Goal: Task Accomplishment & Management: Use online tool/utility

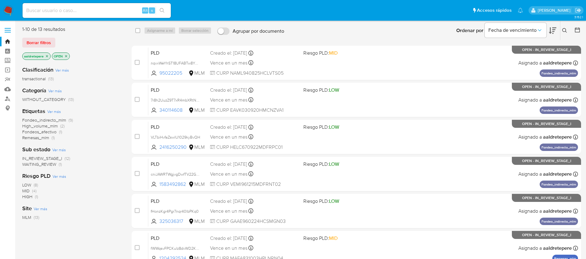
click at [96, 12] on input at bounding box center [97, 10] width 148 height 8
paste input "40743082"
type input "40743082"
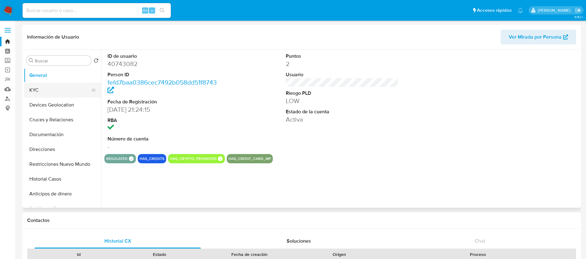
click at [65, 88] on button "KYC" at bounding box center [60, 90] width 72 height 15
select select "10"
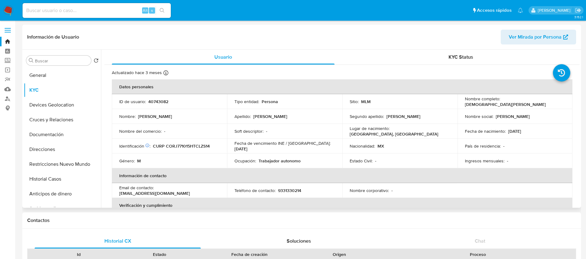
click at [398, 108] on td "Sitio : MLM" at bounding box center [399, 101] width 115 height 15
drag, startPoint x: 327, startPoint y: 164, endPoint x: 224, endPoint y: 170, distance: 102.4
click at [236, 166] on td "Ocupación : Trabajador autonomo" at bounding box center [284, 160] width 115 height 15
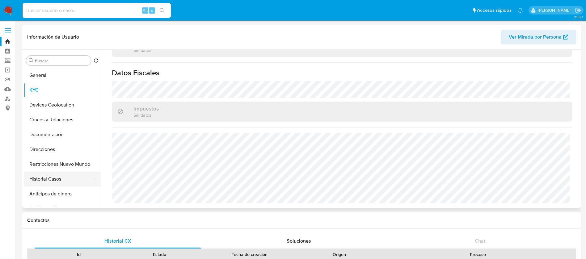
click at [63, 178] on button "Historial Casos" at bounding box center [60, 179] width 72 height 15
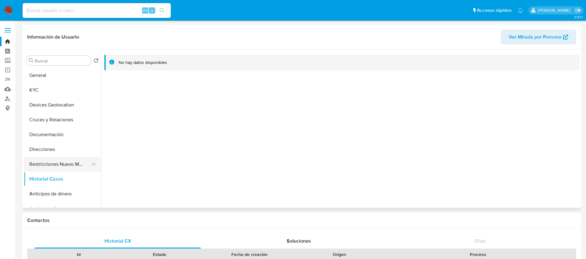
click at [63, 166] on button "Restricciones Nuevo Mundo" at bounding box center [60, 164] width 72 height 15
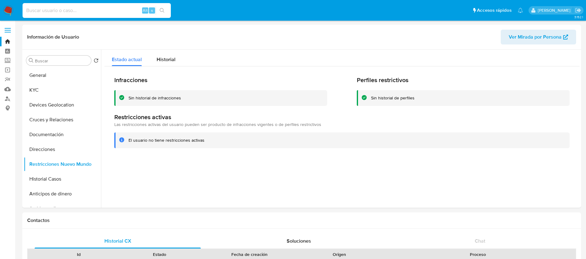
drag, startPoint x: 105, startPoint y: 10, endPoint x: 0, endPoint y: 0, distance: 105.2
click at [0, 9] on nav "Pausado Ver notificaciones Alt s Accesos rápidos Presiona las siguientes teclas…" at bounding box center [293, 10] width 586 height 21
paste input "2074271063"
type input "2074271063"
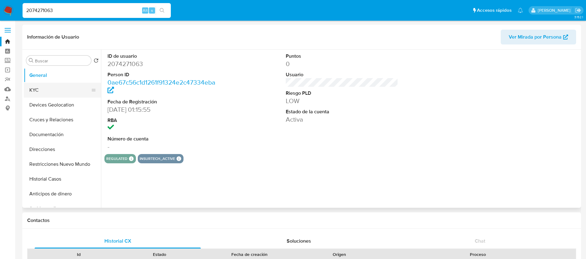
select select "10"
click at [34, 97] on button "KYC" at bounding box center [60, 90] width 72 height 15
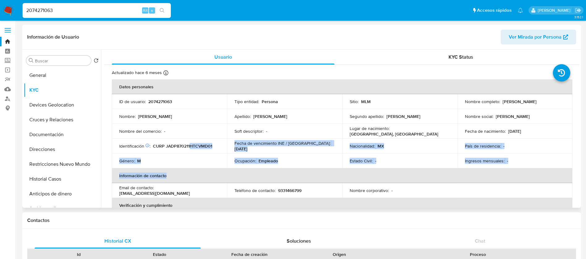
drag, startPoint x: 189, startPoint y: 146, endPoint x: 315, endPoint y: 178, distance: 129.5
click at [315, 178] on table "Datos personales ID de usuario : 2074271063 Tipo entidad : Persona Sitio : MLM …" at bounding box center [342, 190] width 460 height 222
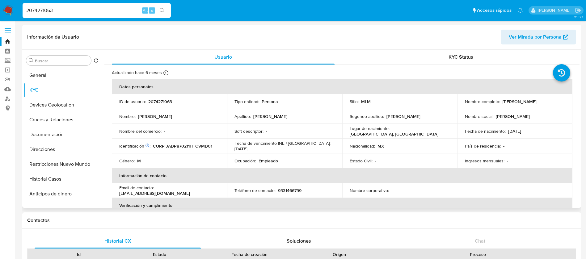
drag, startPoint x: 515, startPoint y: 136, endPoint x: 503, endPoint y: 158, distance: 25.3
click at [517, 137] on td "Fecha de nacimiento : 11/02/1987" at bounding box center [514, 131] width 115 height 15
click at [455, 187] on td "Nombre corporativo : -" at bounding box center [399, 190] width 115 height 15
click at [76, 185] on button "Historial Casos" at bounding box center [60, 179] width 72 height 15
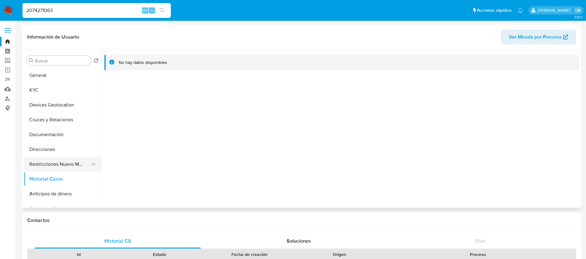
click at [64, 169] on button "Restricciones Nuevo Mundo" at bounding box center [60, 164] width 72 height 15
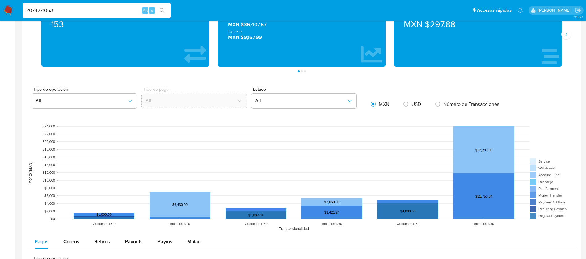
scroll to position [324, 0]
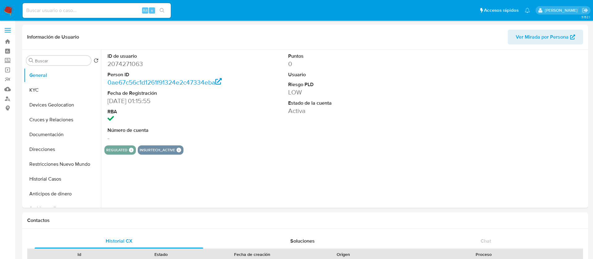
select select "10"
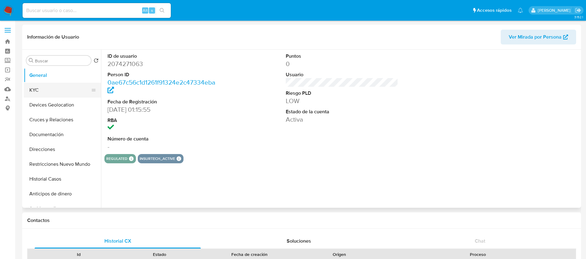
click at [39, 95] on button "KYC" at bounding box center [60, 90] width 72 height 15
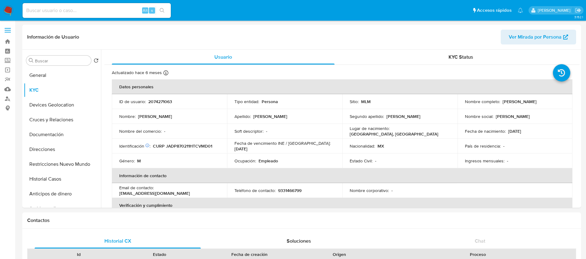
click at [6, 9] on img at bounding box center [8, 10] width 10 height 10
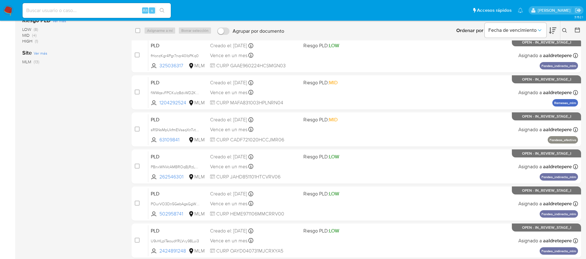
scroll to position [181, 0]
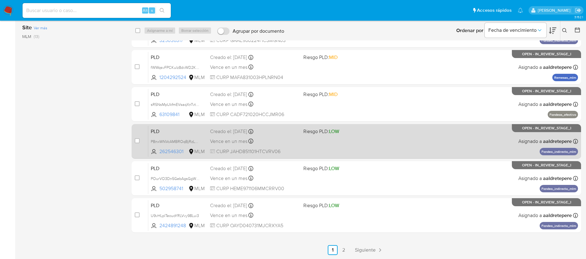
click at [259, 143] on div "Vence en un mes Vence el 10/09/2025 02:06:27" at bounding box center [254, 141] width 88 height 8
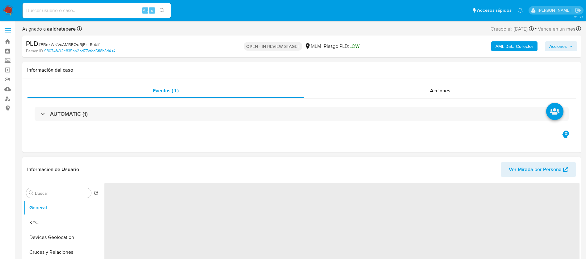
scroll to position [93, 0]
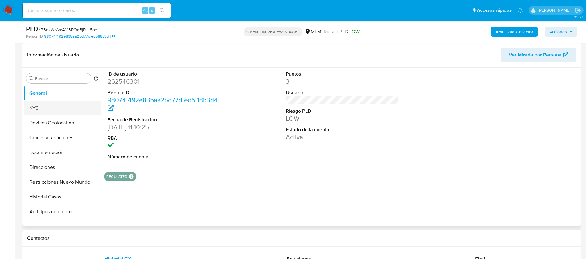
click at [47, 108] on button "KYC" at bounding box center [60, 108] width 72 height 15
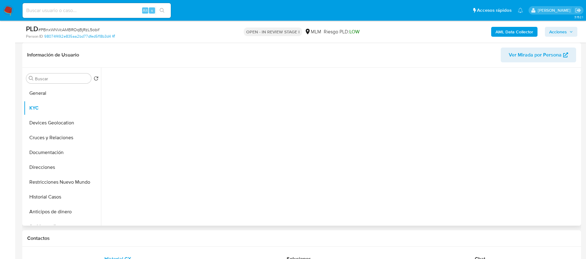
select select "10"
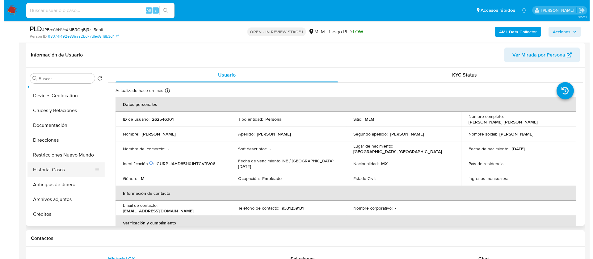
scroll to position [46, 0]
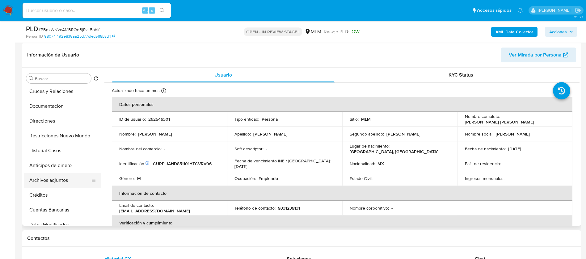
click at [68, 181] on button "Archivos adjuntos" at bounding box center [60, 180] width 72 height 15
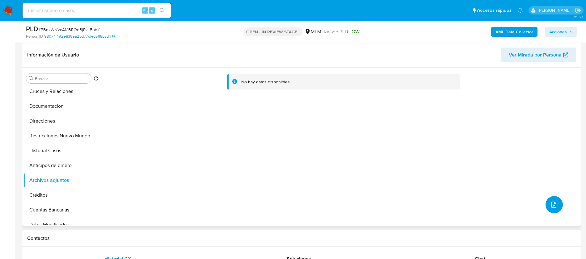
click at [551, 208] on icon "upload-file" at bounding box center [553, 205] width 5 height 6
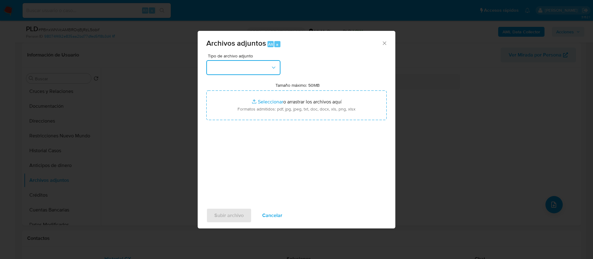
click at [261, 66] on button "button" at bounding box center [243, 67] width 74 height 15
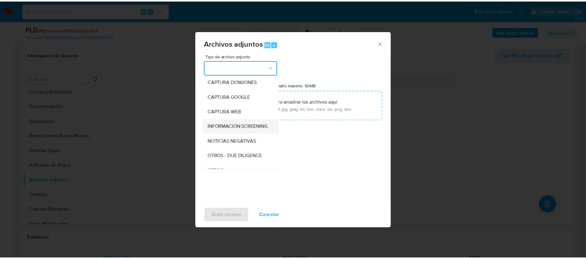
scroll to position [110, 0]
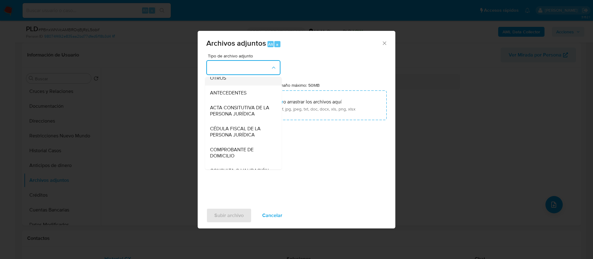
click at [230, 85] on div "OTROS" at bounding box center [241, 78] width 63 height 15
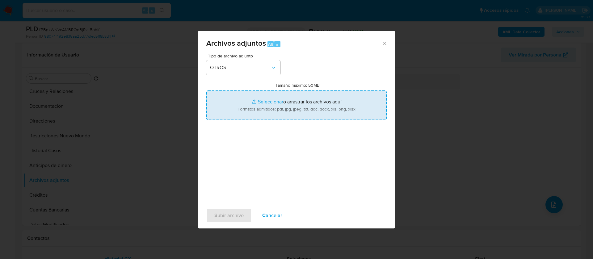
click at [309, 95] on input "Tamaño máximo: 50MB Seleccionar archivos" at bounding box center [296, 105] width 180 height 30
type input "C:\fakepath\262546301_DAVID JAVIER HERNANDEZ_JULIO 2025.pdf"
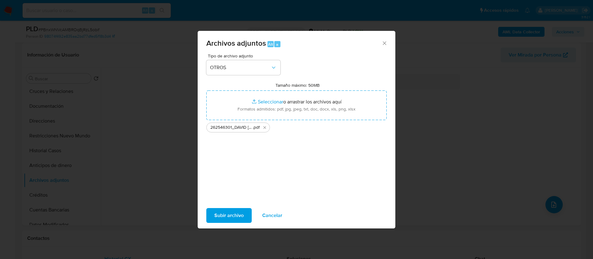
click at [228, 218] on span "Subir archivo" at bounding box center [228, 216] width 29 height 14
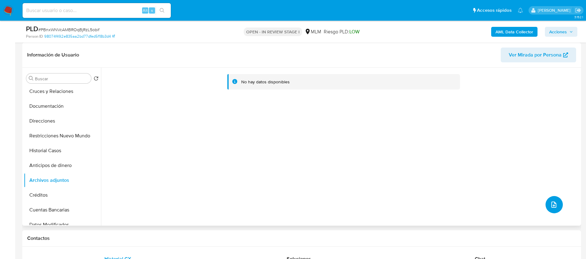
click at [550, 203] on icon "upload-file" at bounding box center [553, 204] width 7 height 7
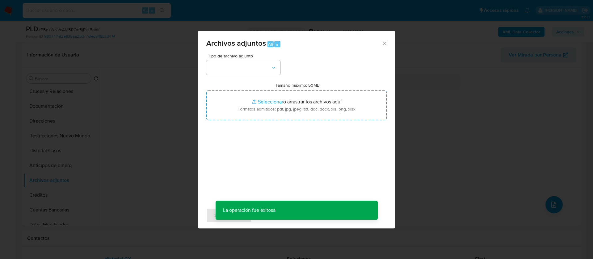
click at [417, 155] on div "Archivos adjuntos Alt a Tipo de archivo adjunto Tamaño máximo: 50MB Seleccionar…" at bounding box center [296, 129] width 593 height 259
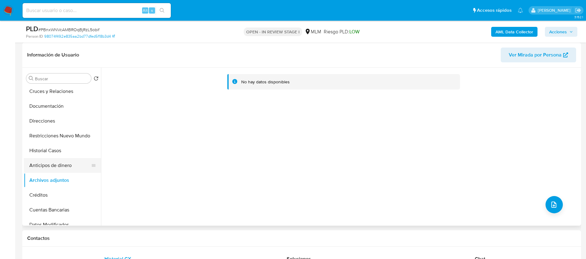
click at [28, 166] on button "Anticipos de dinero" at bounding box center [60, 165] width 72 height 15
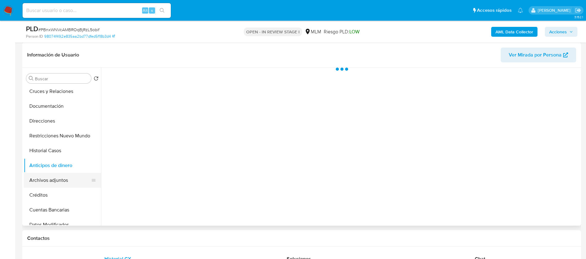
click at [50, 178] on button "Archivos adjuntos" at bounding box center [60, 180] width 72 height 15
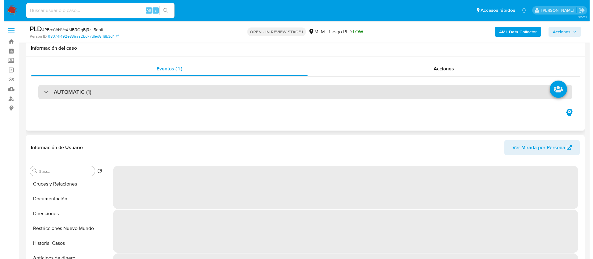
scroll to position [93, 0]
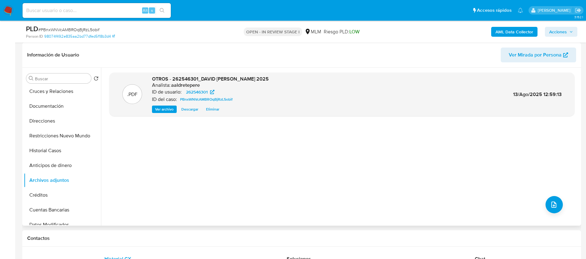
click at [541, 212] on div ".PDF OTROS - 262546301_DAVID JAVIER HERNANDEZ_JULIO 2025 Analista: aaldretepere…" at bounding box center [341, 147] width 465 height 148
click at [549, 210] on button "upload-file" at bounding box center [553, 204] width 17 height 17
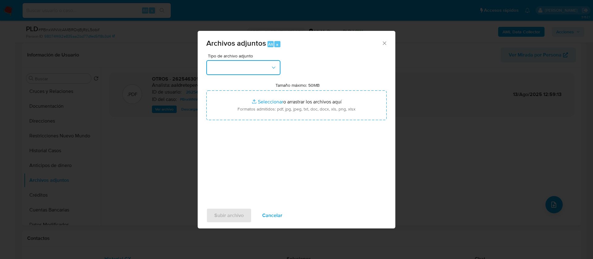
click at [244, 67] on button "button" at bounding box center [243, 67] width 74 height 15
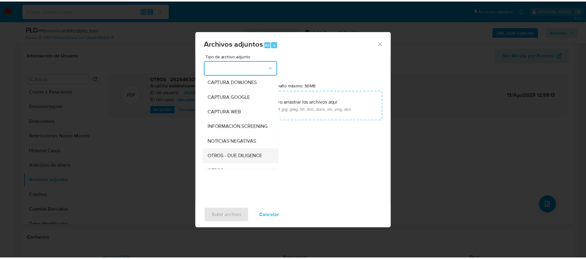
scroll to position [64, 0]
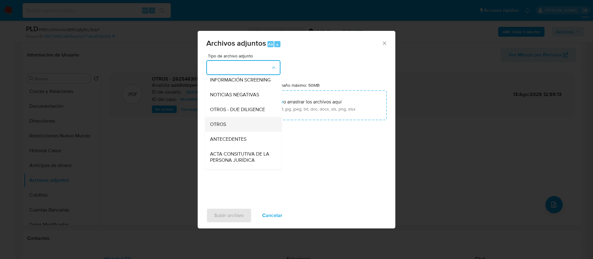
click at [237, 132] on div "OTROS" at bounding box center [241, 124] width 63 height 15
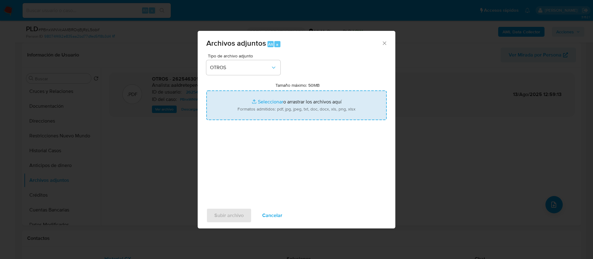
click at [286, 106] on input "Tamaño máximo: 50MB Seleccionar archivos" at bounding box center [296, 105] width 180 height 30
type input "C:\fakepath\262546301_DAVID JAVIER HERNANDEZ_JULIO 2025.xlsx"
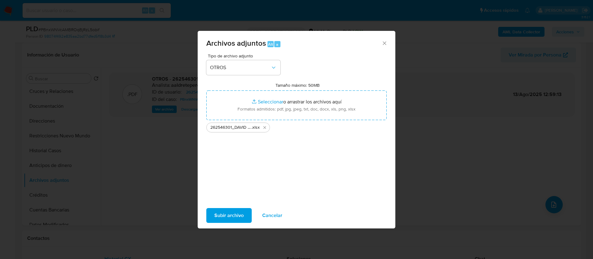
click at [235, 215] on span "Subir archivo" at bounding box center [228, 216] width 29 height 14
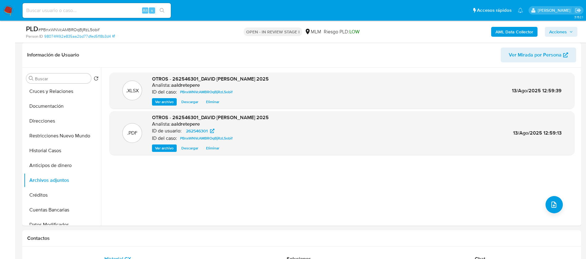
click at [572, 31] on icon "button" at bounding box center [571, 32] width 4 height 4
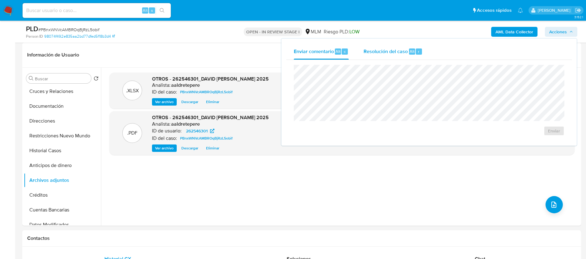
click at [373, 53] on span "Resolución del caso" at bounding box center [385, 51] width 44 height 7
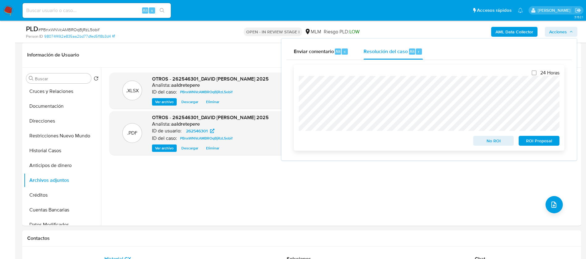
click at [499, 140] on span "No ROI" at bounding box center [493, 140] width 32 height 9
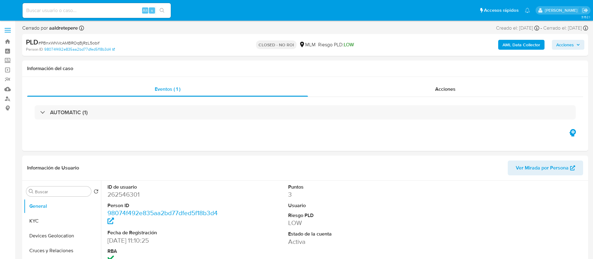
select select "10"
